Goal: Find specific page/section: Find specific page/section

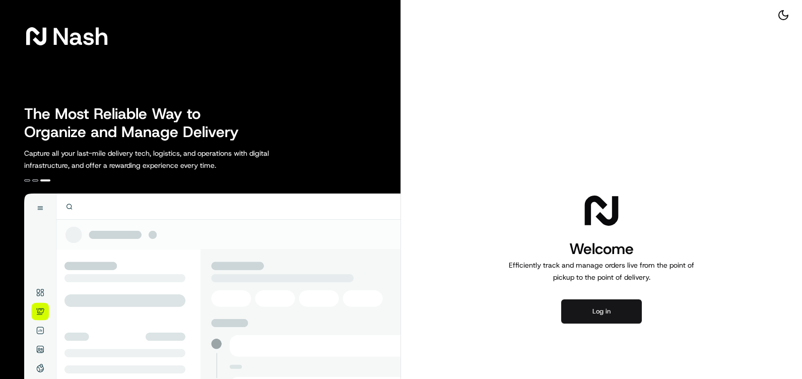
click at [605, 314] on button "Log in" at bounding box center [601, 311] width 81 height 24
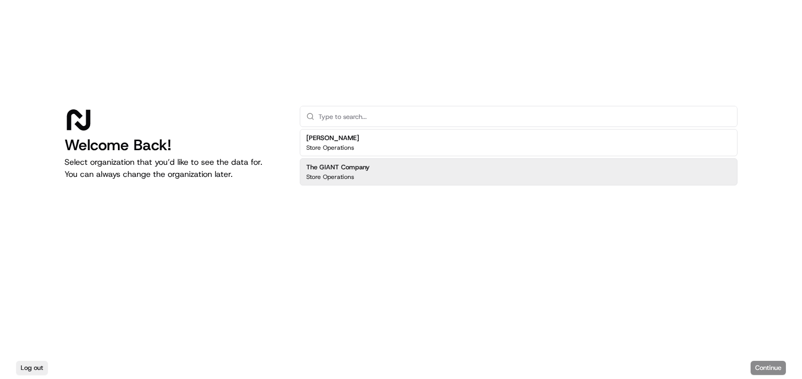
click at [420, 170] on div "The GIANT Company Store Operations" at bounding box center [519, 171] width 438 height 27
click at [771, 363] on button "Continue" at bounding box center [768, 368] width 35 height 14
